Goal: Transaction & Acquisition: Obtain resource

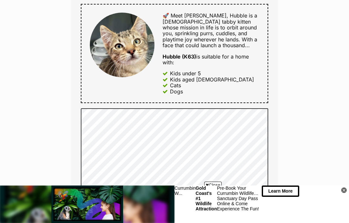
click at [348, 190] on div "Learn More" at bounding box center [305, 205] width 87 height 38
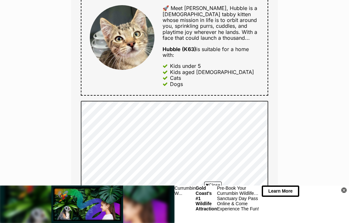
scroll to position [381, 0]
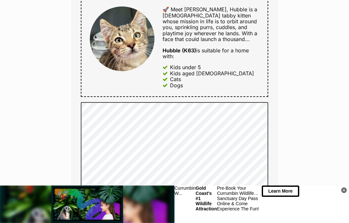
click at [1, 189] on div at bounding box center [87, 205] width 175 height 38
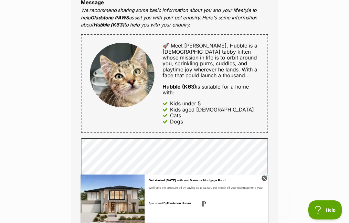
scroll to position [344, 0]
click at [267, 181] on icon at bounding box center [264, 178] width 5 height 5
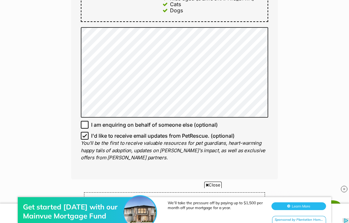
scroll to position [0, 0]
click at [82, 137] on input "I'd like to receive email updates from PetRescue. (optional)" at bounding box center [85, 136] width 8 height 8
checkbox input "false"
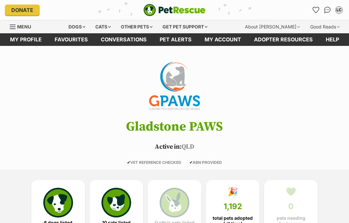
click at [347, 8] on div "Donate PetRescue home LC My account LC Lalika Coleman Edit profile Log out Pet …" at bounding box center [174, 10] width 349 height 20
click at [338, 11] on div "LC" at bounding box center [339, 10] width 6 height 6
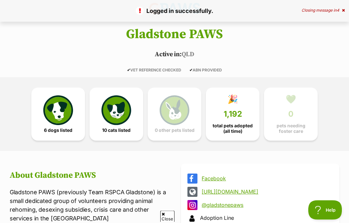
scroll to position [93, 0]
click at [118, 132] on link "10 cats listed" at bounding box center [117, 114] width 54 height 53
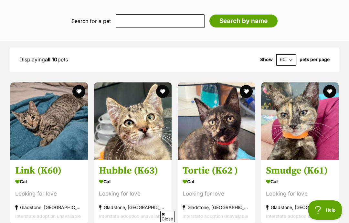
scroll to position [681, 0]
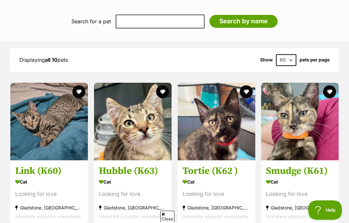
click at [137, 145] on img at bounding box center [133, 122] width 78 height 78
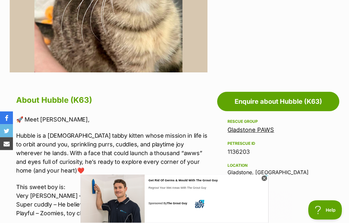
scroll to position [262, 0]
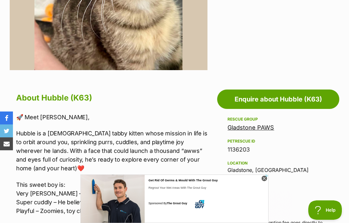
click at [274, 97] on link "Enquire about Hubble (K63)" at bounding box center [278, 99] width 122 height 19
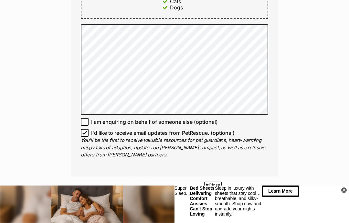
scroll to position [481, 0]
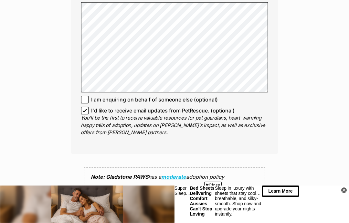
click at [88, 96] on input "I am enquiring on behalf of someone else (optional)" at bounding box center [85, 100] width 8 height 8
checkbox input "true"
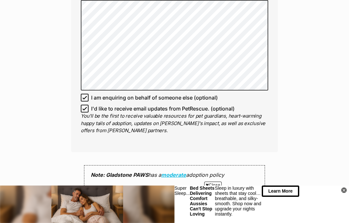
click at [88, 108] on input "I'd like to receive email updates from PetRescue. (optional)" at bounding box center [85, 109] width 8 height 8
checkbox input "false"
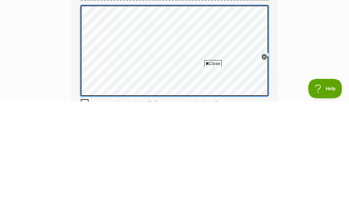
scroll to position [0, 0]
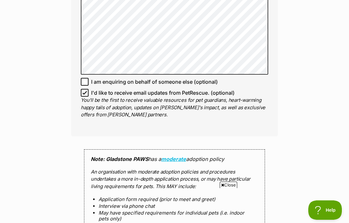
scroll to position [511, 0]
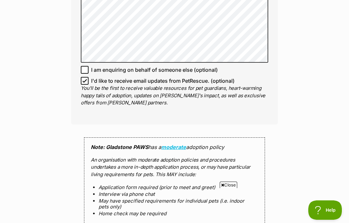
click at [84, 82] on input "I'd like to receive email updates from PetRescue. (optional)" at bounding box center [85, 81] width 8 height 8
checkbox input "false"
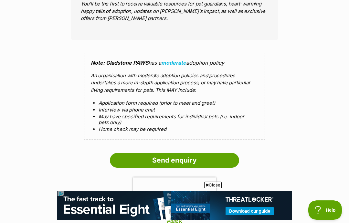
scroll to position [0, 0]
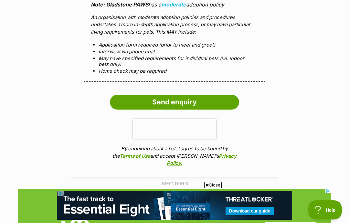
click at [127, 97] on input "Send enquiry" at bounding box center [174, 102] width 129 height 15
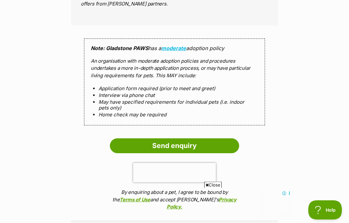
scroll to position [609, 0]
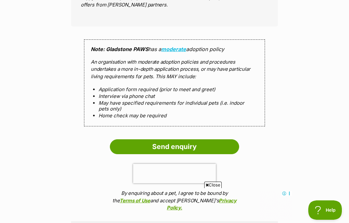
click at [127, 147] on input "Send enquiry" at bounding box center [174, 146] width 129 height 15
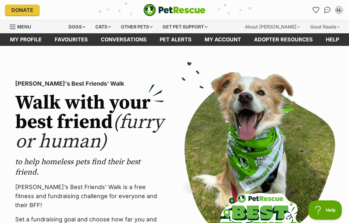
click at [217, 42] on link "My account" at bounding box center [222, 39] width 49 height 13
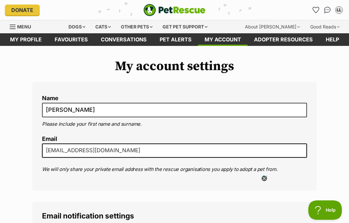
click at [27, 40] on link "My profile" at bounding box center [26, 39] width 45 height 13
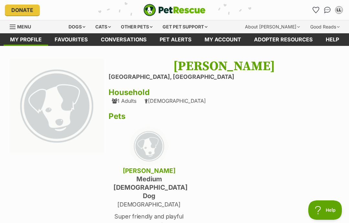
click at [266, 45] on link "Adopter resources" at bounding box center [284, 39] width 72 height 13
